Goal: Information Seeking & Learning: Learn about a topic

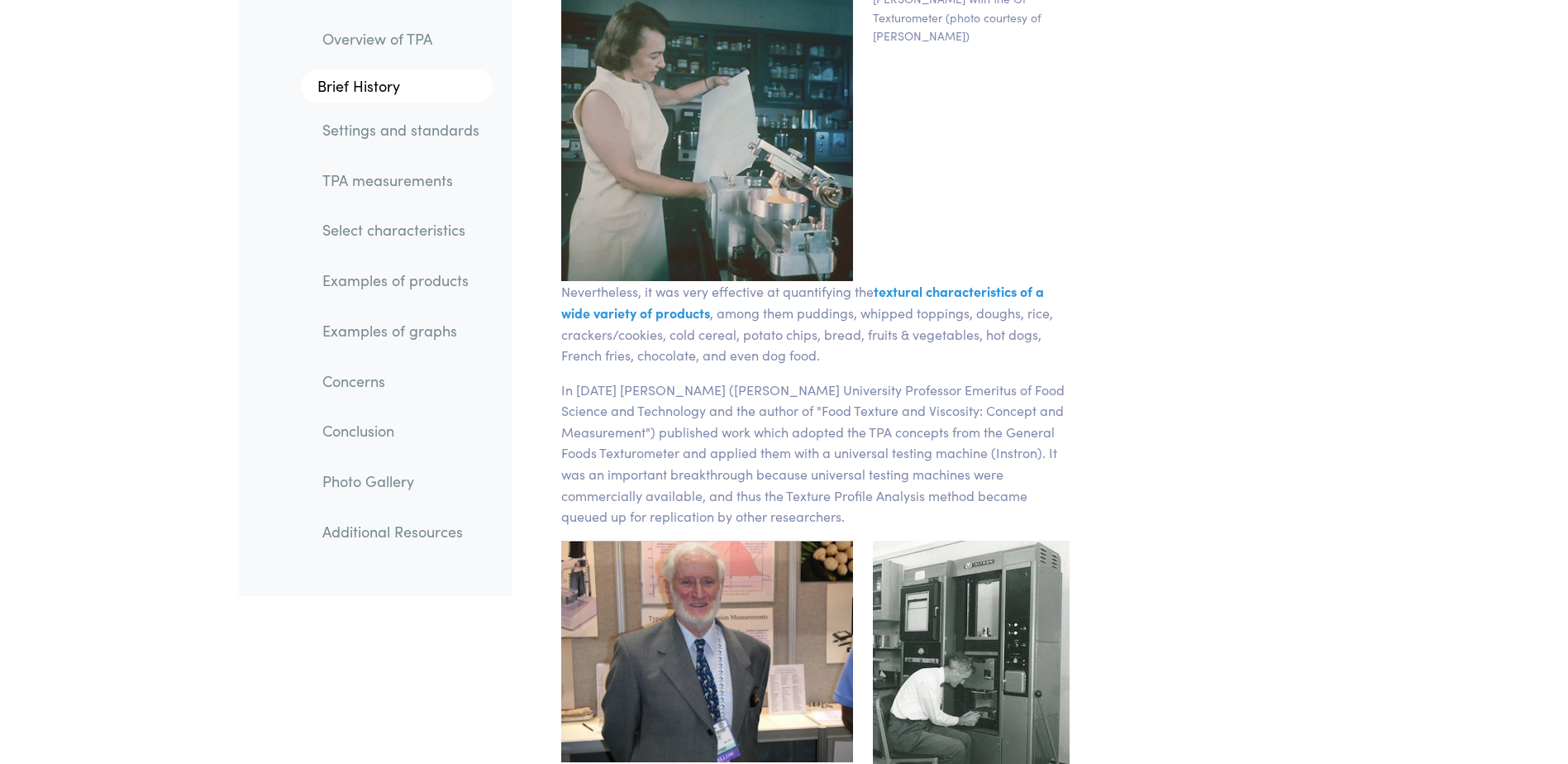
scroll to position [3305, 0]
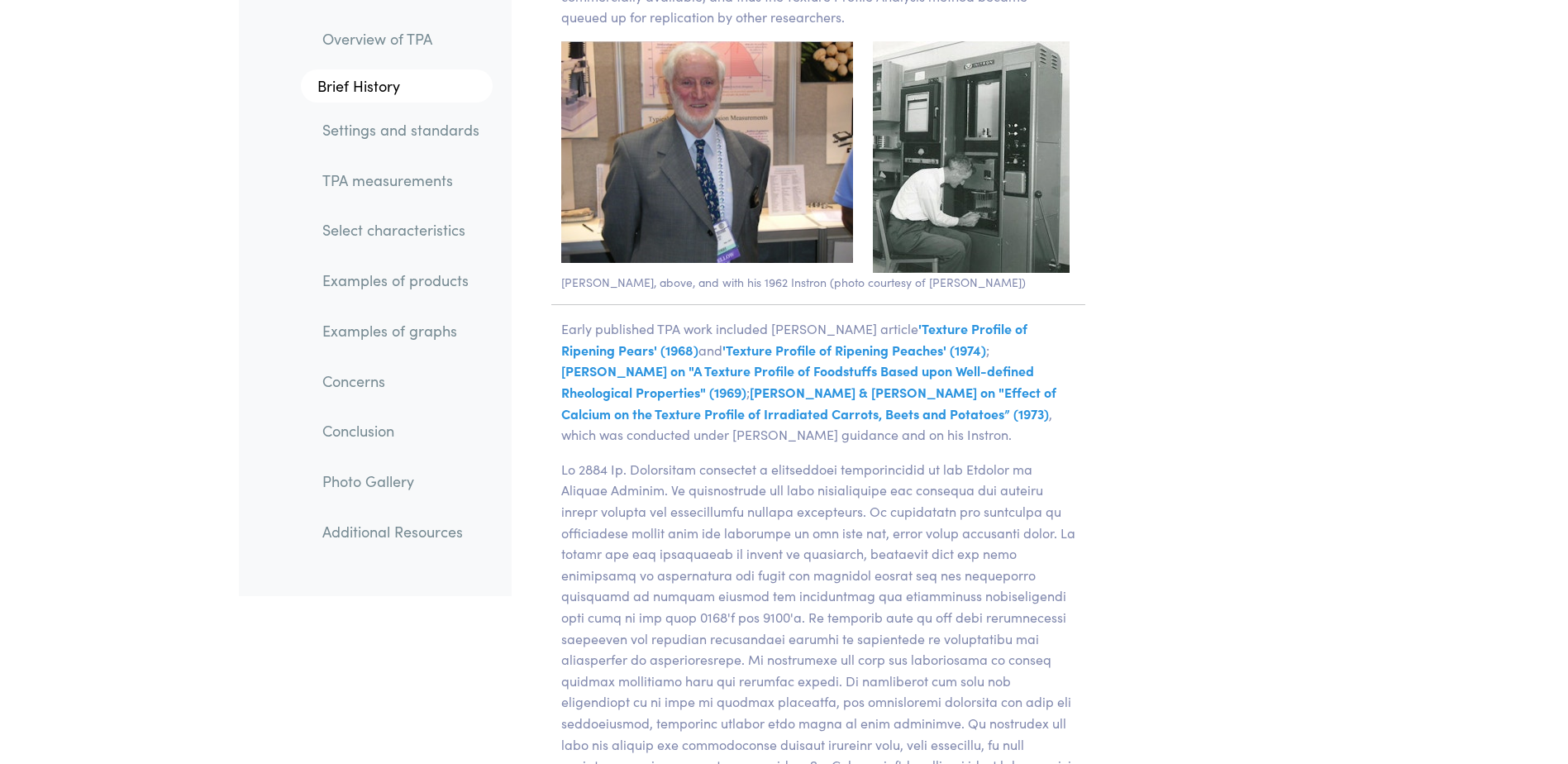
scroll to position [3388, 0]
click at [961, 175] on img at bounding box center [970, 156] width 197 height 232
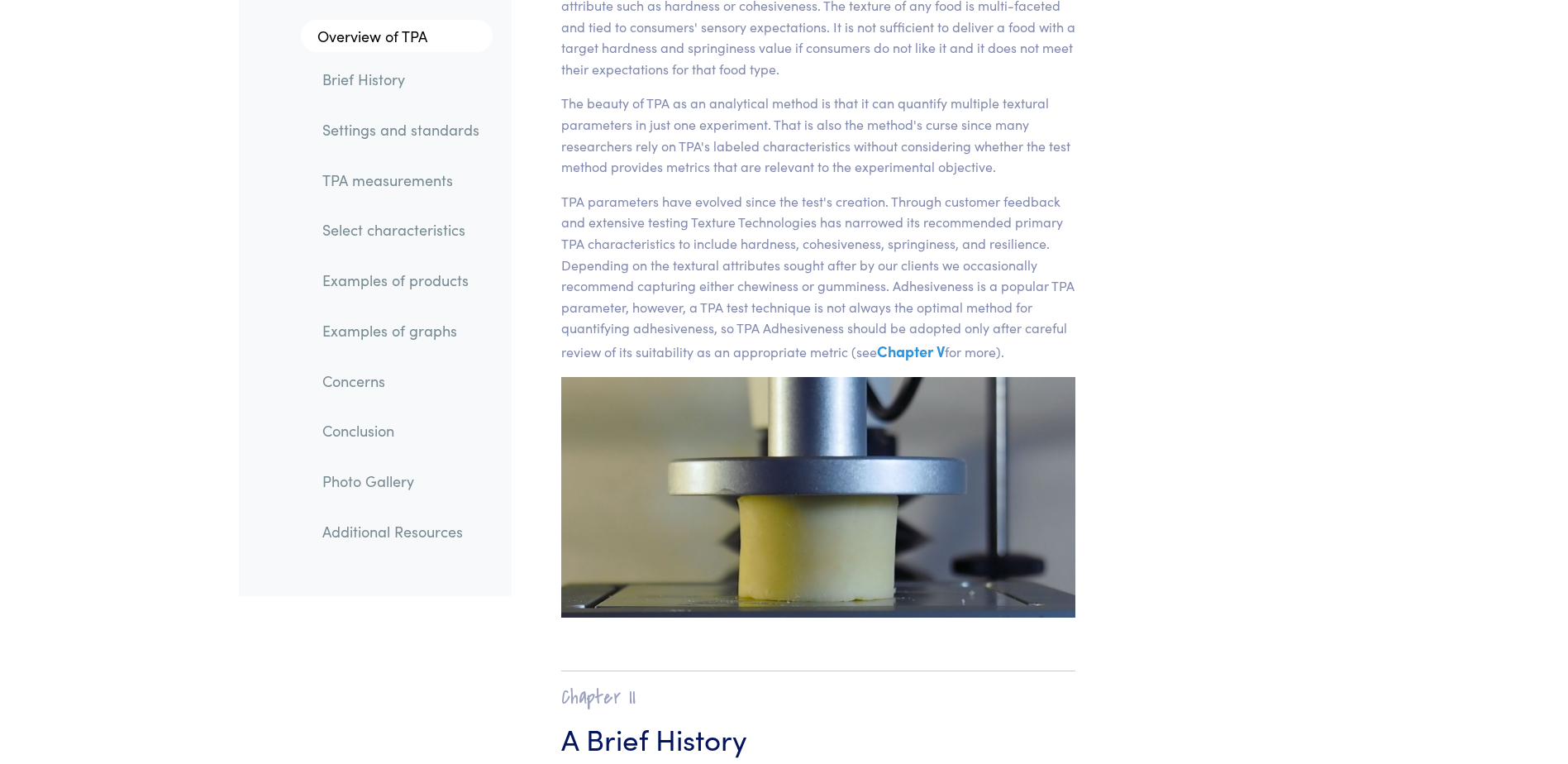
scroll to position [0, 0]
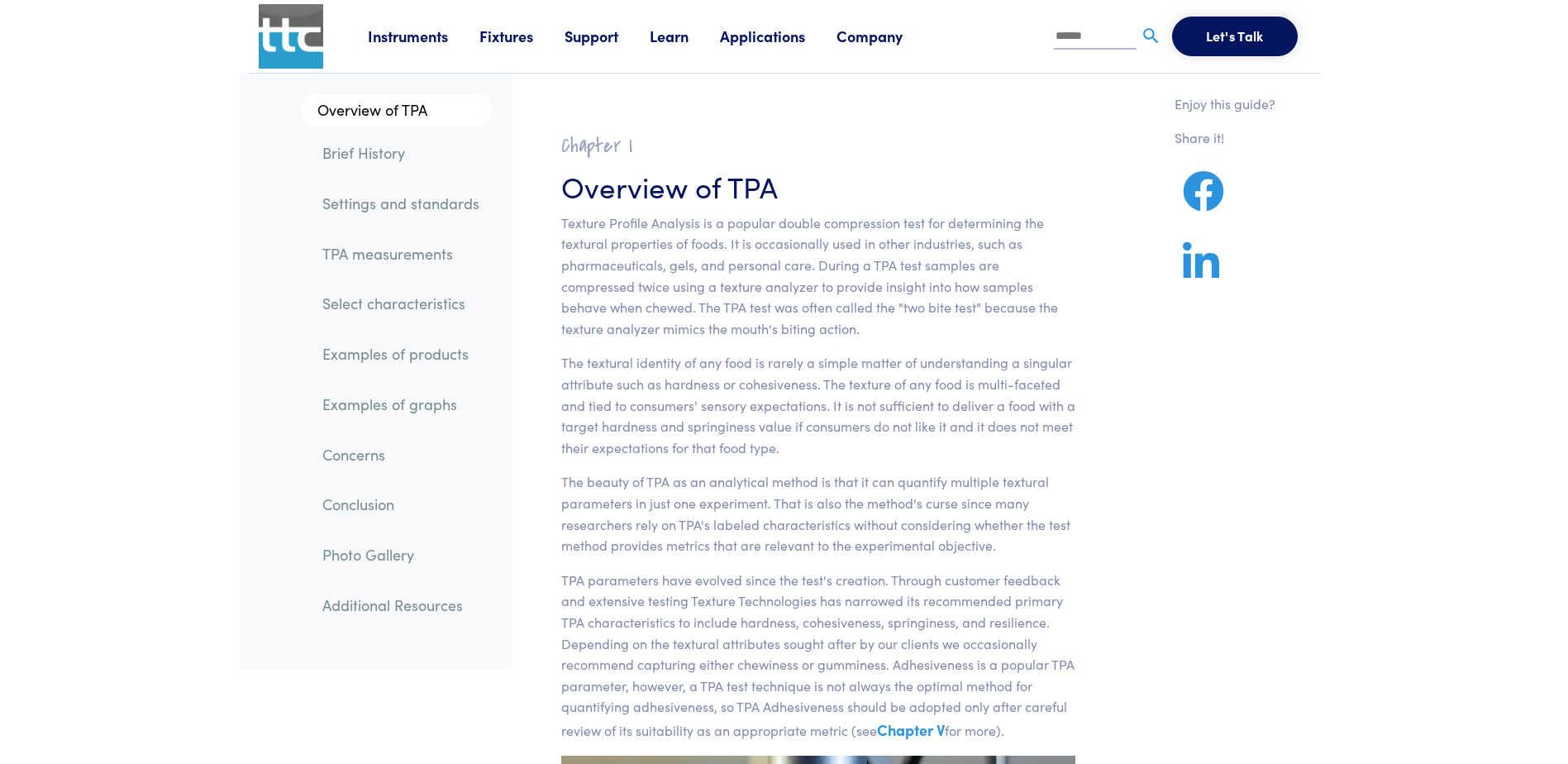
drag, startPoint x: 152, startPoint y: 197, endPoint x: 127, endPoint y: 16, distance: 182.7
